Goal: Obtain resource: Download file/media

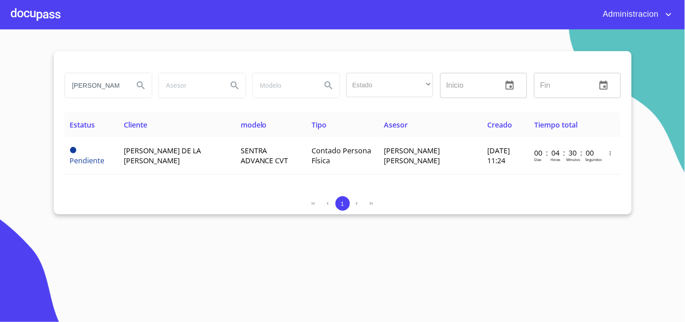
drag, startPoint x: 70, startPoint y: 85, endPoint x: 282, endPoint y: 107, distance: 212.6
click at [235, 93] on div "MARIO DE LA [PERSON_NAME] Estado ​ ​ Inicio ​ Fin ​" at bounding box center [343, 85] width 564 height 33
type input "[PERSON_NAME] del [PERSON_NAME]"
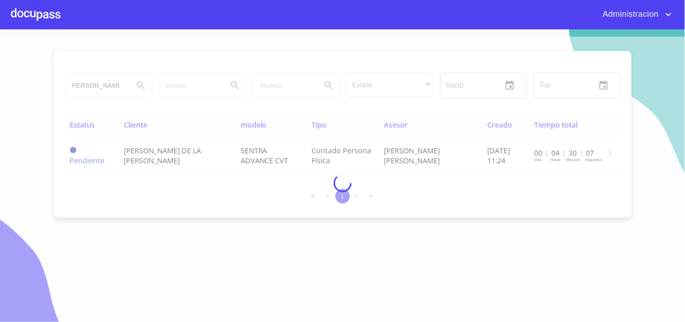
scroll to position [0, 0]
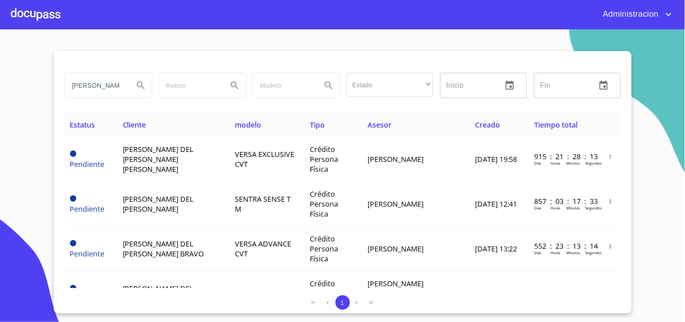
drag, startPoint x: 80, startPoint y: 86, endPoint x: 276, endPoint y: 87, distance: 195.7
click at [266, 89] on div "[PERSON_NAME] del [PERSON_NAME] Estado ​ ​ Inicio ​ Fin ​" at bounding box center [343, 85] width 564 height 33
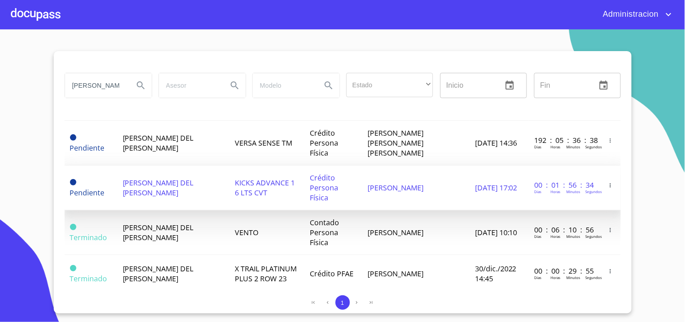
click at [390, 169] on td "[PERSON_NAME]" at bounding box center [417, 187] width 108 height 45
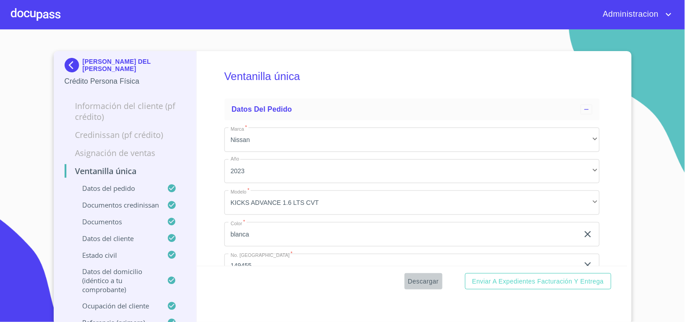
click at [408, 277] on span "Descargar" at bounding box center [423, 281] width 31 height 11
click at [114, 67] on p "[PERSON_NAME] DEL [PERSON_NAME]" at bounding box center [134, 65] width 103 height 14
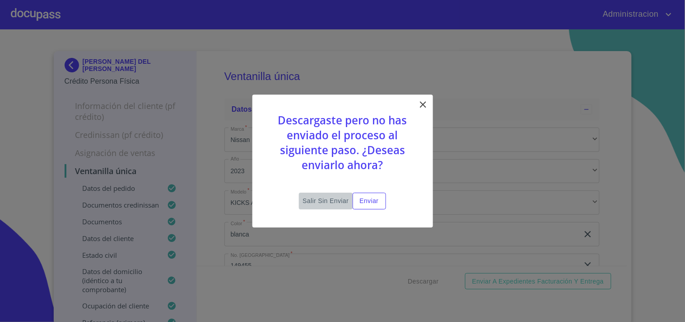
click at [323, 200] on span "Salir sin enviar" at bounding box center [326, 200] width 46 height 11
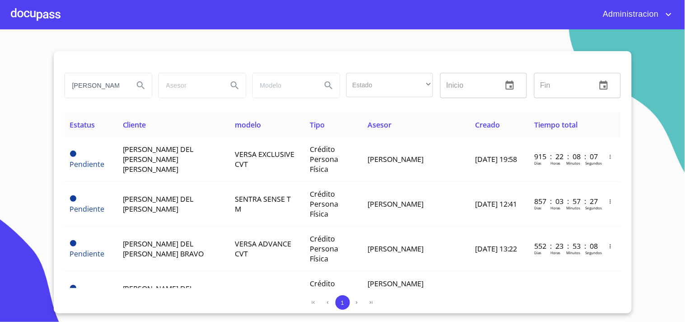
drag, startPoint x: 78, startPoint y: 84, endPoint x: 401, endPoint y: 89, distance: 323.1
click at [395, 90] on div "[PERSON_NAME] del [PERSON_NAME] Estado ​ ​ Inicio ​ Fin ​" at bounding box center [343, 85] width 564 height 33
type input "m"
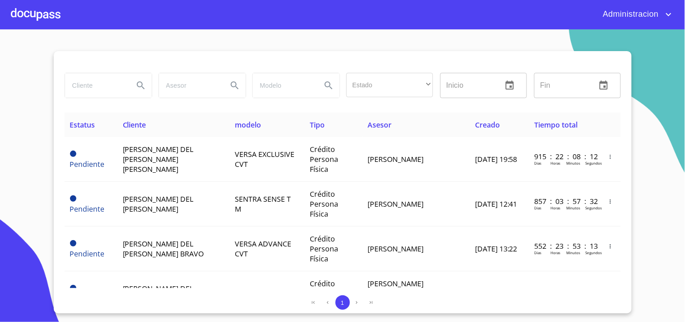
type input "a"
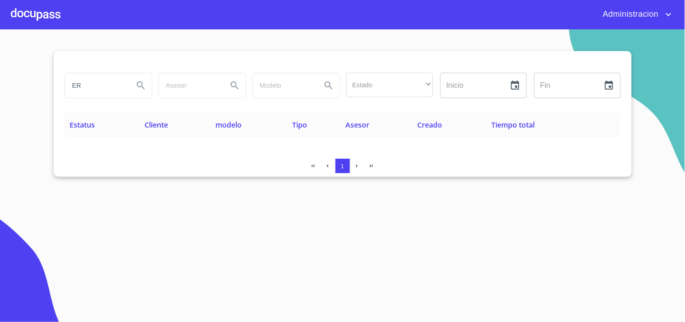
type input "E"
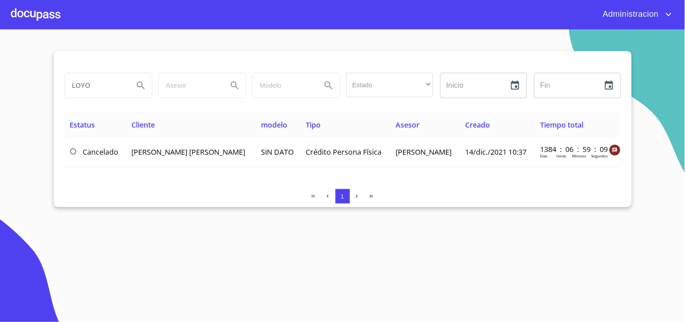
click at [105, 87] on input "LOYO" at bounding box center [95, 85] width 61 height 24
type input "[PERSON_NAME]"
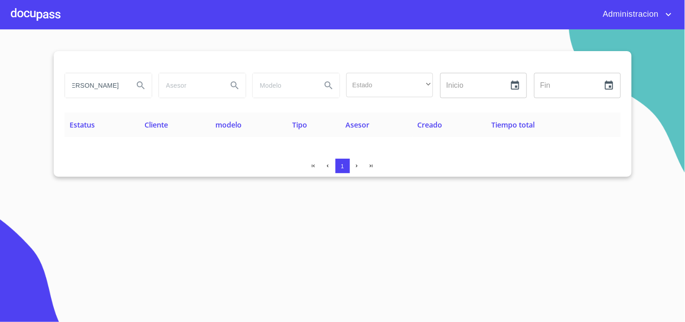
drag, startPoint x: 121, startPoint y: 87, endPoint x: 0, endPoint y: 84, distance: 120.7
click at [0, 84] on section "[PERSON_NAME] Estado ​ ​ Inicio ​ Fin ​ Estatus Cliente modelo Tipo Asesor Crea…" at bounding box center [342, 175] width 685 height 292
type input "[PERSON_NAME] [PERSON_NAME]"
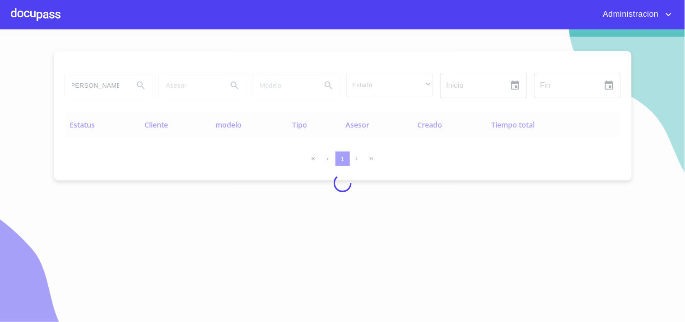
scroll to position [0, 0]
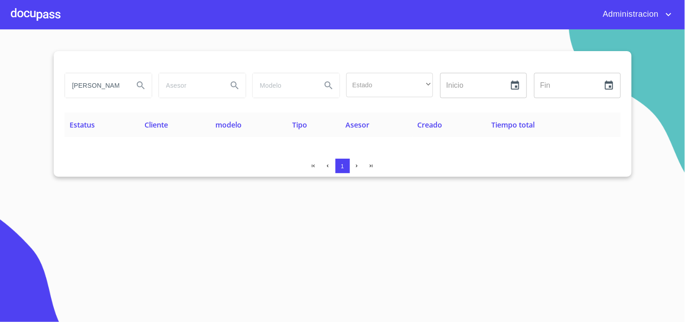
click at [136, 83] on icon "Search" at bounding box center [141, 85] width 11 height 11
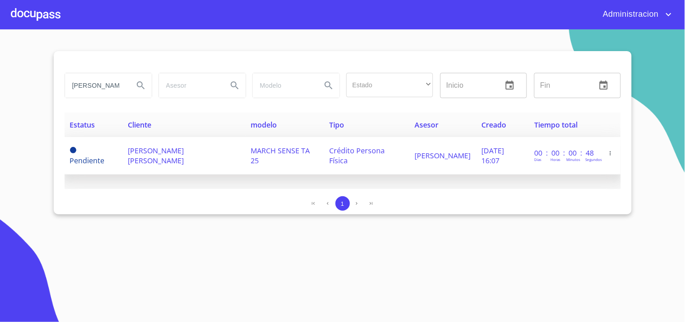
click at [282, 166] on td "MARCH SENSE TA 25" at bounding box center [285, 156] width 79 height 38
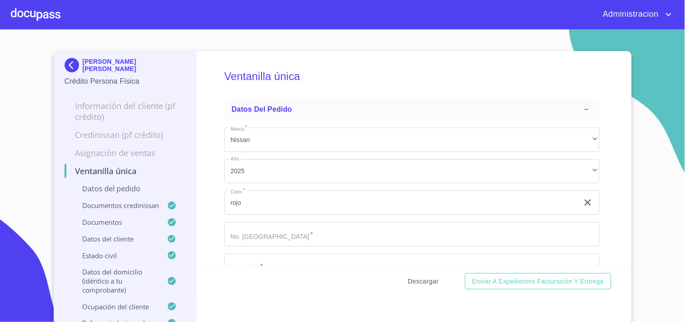
click at [417, 276] on span "Descargar" at bounding box center [423, 281] width 31 height 11
click at [429, 277] on span "Descargar" at bounding box center [423, 281] width 31 height 11
